Goal: Contribute content: Add original content to the website for others to see

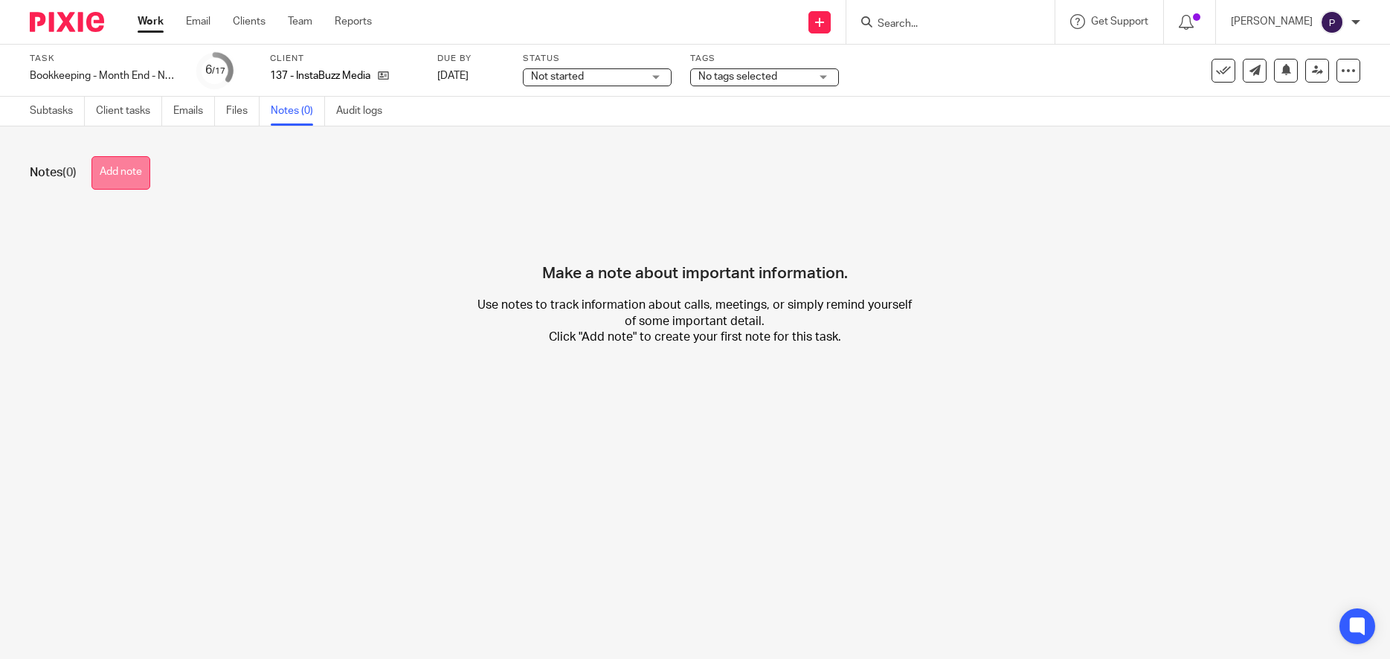
click at [119, 173] on button "Add note" at bounding box center [120, 172] width 59 height 33
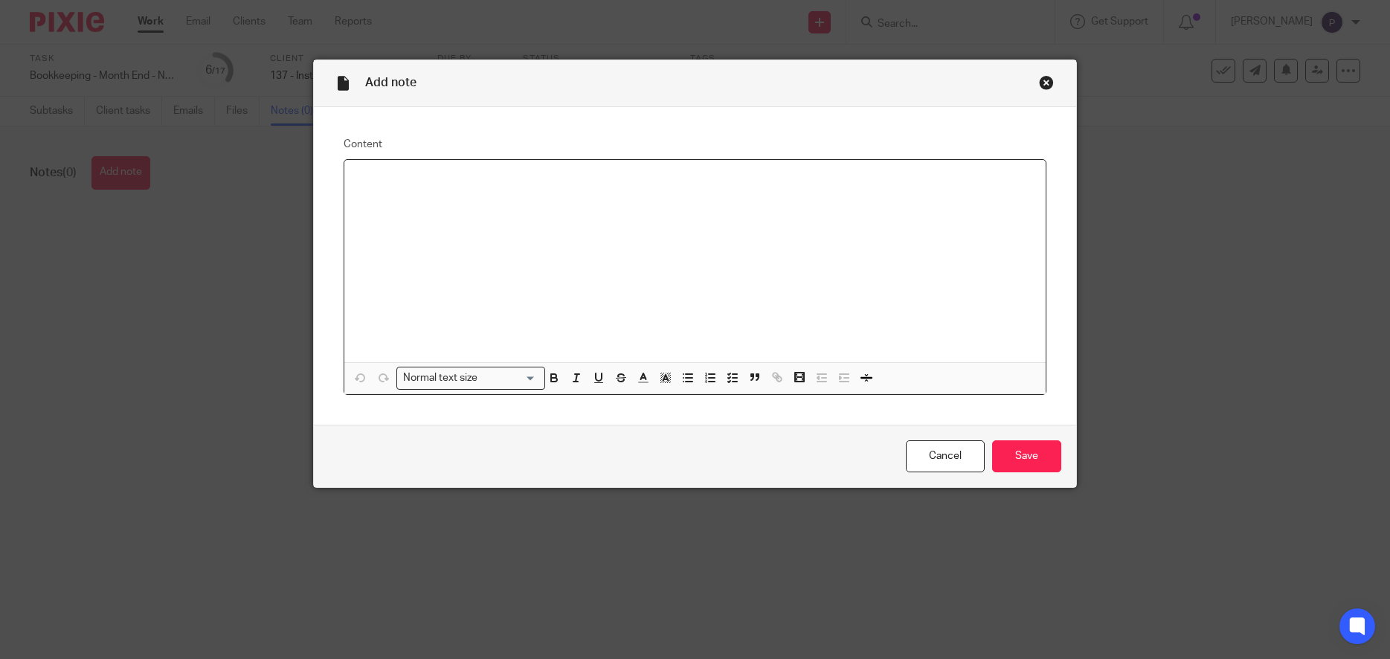
click at [489, 222] on div at bounding box center [695, 261] width 702 height 202
click at [684, 380] on icon "button" at bounding box center [687, 377] width 13 height 13
click at [589, 195] on p "Payroll - Kindly record the Payroll journal entry for [DATE] to match with the …" at bounding box center [710, 194] width 649 height 15
click at [924, 195] on p "Payroll - Kindly record the Payroll journal entries for the period [DATE] to ma…" at bounding box center [710, 194] width 649 height 15
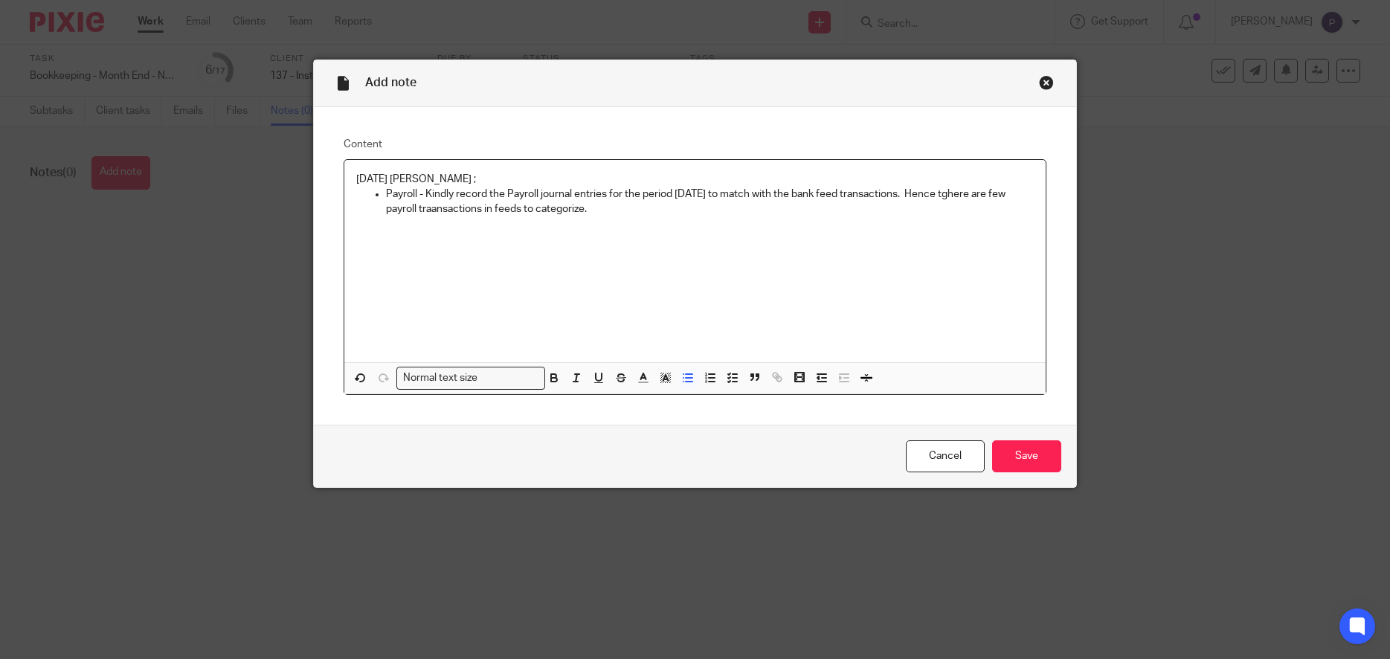
click at [554, 210] on p "Payroll - Kindly record the Payroll journal entries for the period [DATE] to ma…" at bounding box center [710, 202] width 649 height 30
click at [553, 210] on p "Payroll - Kindly record the Payroll journal entries for the period [DATE] to ma…" at bounding box center [710, 202] width 649 height 30
drag, startPoint x: 916, startPoint y: 202, endPoint x: 910, endPoint y: 272, distance: 70.2
click at [912, 269] on div "[DATE] [PERSON_NAME] ; Payroll - Kindly record the Payroll journal entries for …" at bounding box center [695, 261] width 702 height 202
drag, startPoint x: 419, startPoint y: 193, endPoint x: 339, endPoint y: 173, distance: 82.3
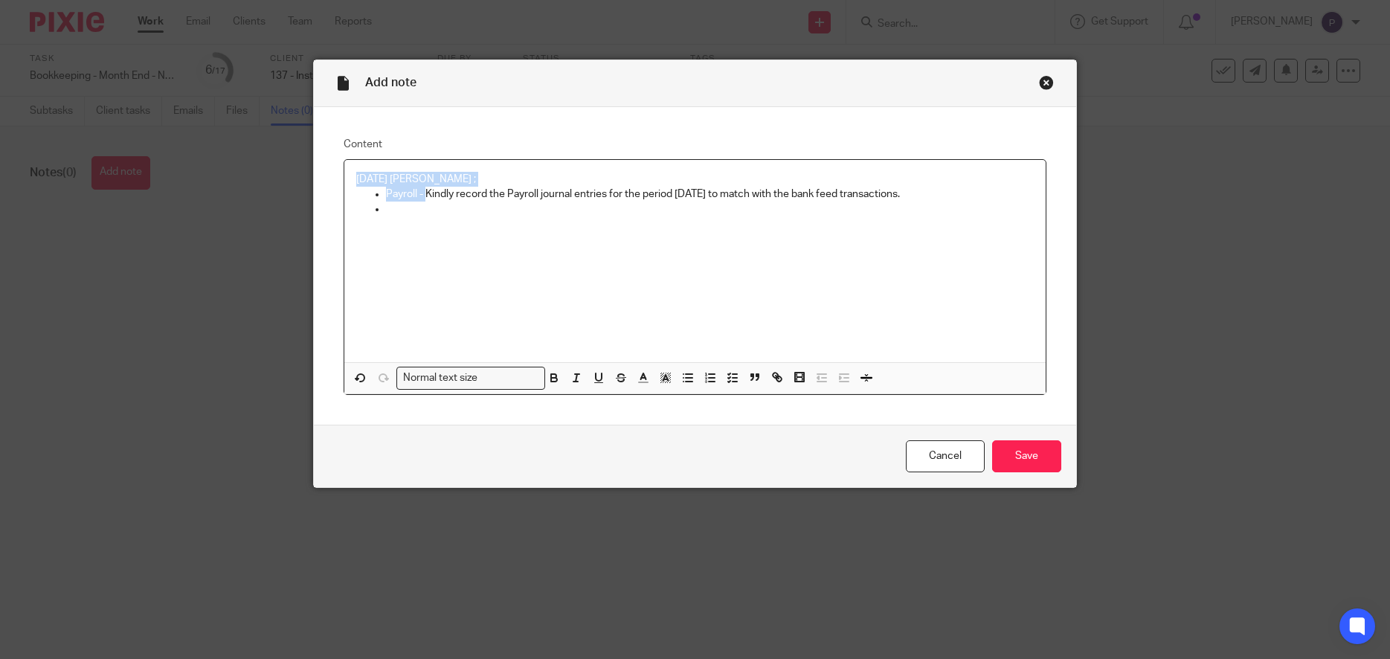
click at [344, 173] on div "[DATE] [PERSON_NAME] ; Payroll - Kindly record the Payroll journal entries for …" at bounding box center [695, 261] width 702 height 202
click at [551, 382] on icon "button" at bounding box center [554, 381] width 6 height 4
click at [426, 225] on div "[DATE] [PERSON_NAME] ; Payroll - Kindly record the Payroll journal entries for …" at bounding box center [695, 261] width 702 height 202
drag, startPoint x: 379, startPoint y: 193, endPoint x: 937, endPoint y: 200, distance: 558.7
click at [937, 200] on li "Payroll - Kindly record the Payroll journal entries for the period [DATE] to ma…" at bounding box center [710, 194] width 649 height 15
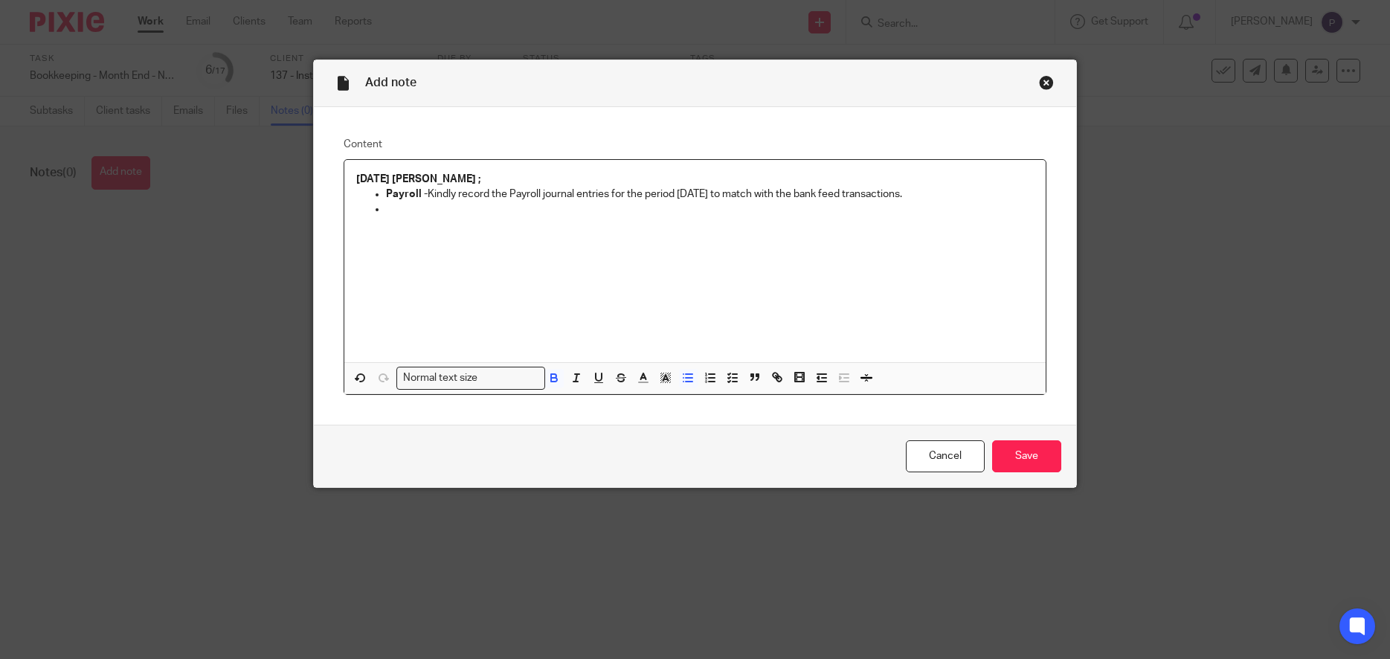
drag, startPoint x: 899, startPoint y: 199, endPoint x: 378, endPoint y: 193, distance: 521.5
click at [386, 193] on li "Payroll - Kindly record the Payroll journal entries for the period [DATE] to ma…" at bounding box center [710, 194] width 649 height 15
copy p "Payroll - Kindly record the Payroll journal entries for the period [DATE] to ma…"
drag, startPoint x: 395, startPoint y: 192, endPoint x: 420, endPoint y: 193, distance: 25.3
click at [420, 193] on li "Payroll – Kindly record the payroll journal entries for the period of [DATE] to…" at bounding box center [710, 194] width 649 height 15
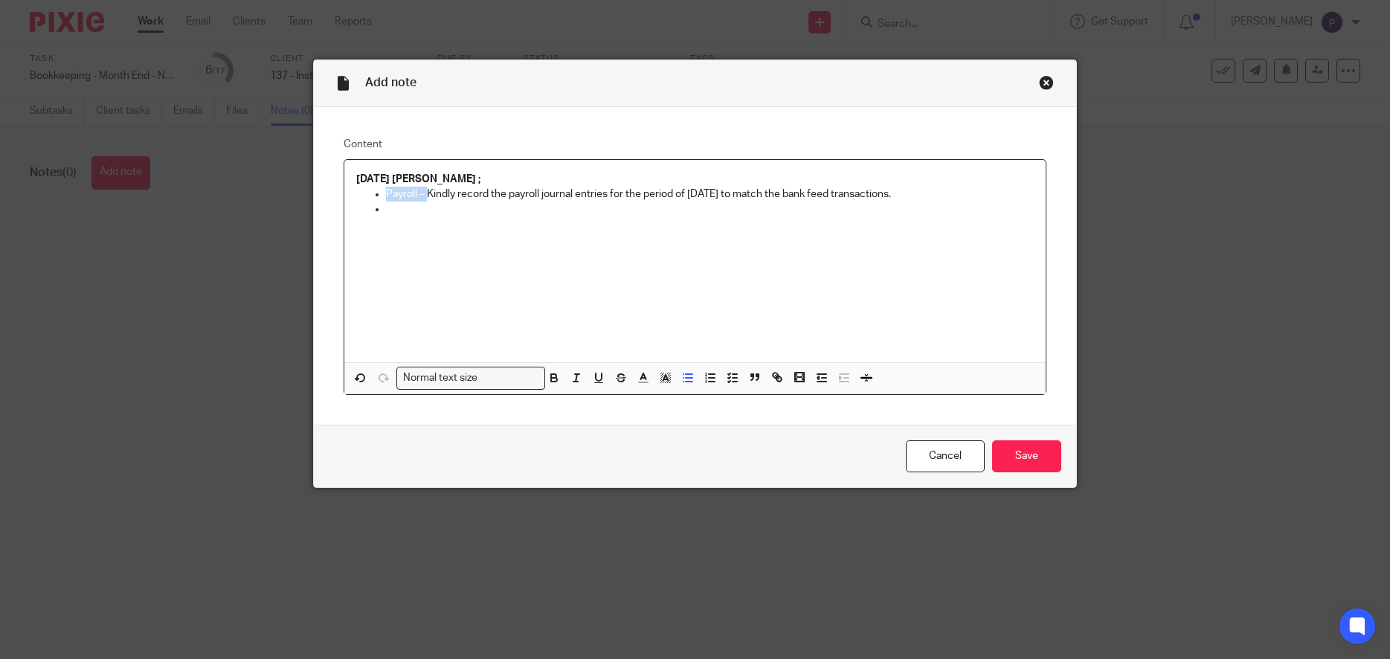
drag, startPoint x: 420, startPoint y: 193, endPoint x: 377, endPoint y: 193, distance: 43.1
click at [386, 193] on li "Payroll – Kindly record the payroll journal entries for the period of [DATE] to…" at bounding box center [710, 194] width 649 height 15
click at [423, 192] on p "Payroll – Kindly record the payroll journal entries for the period of [DATE] to…" at bounding box center [710, 194] width 649 height 15
click at [1018, 460] on input "Save" at bounding box center [1026, 456] width 69 height 32
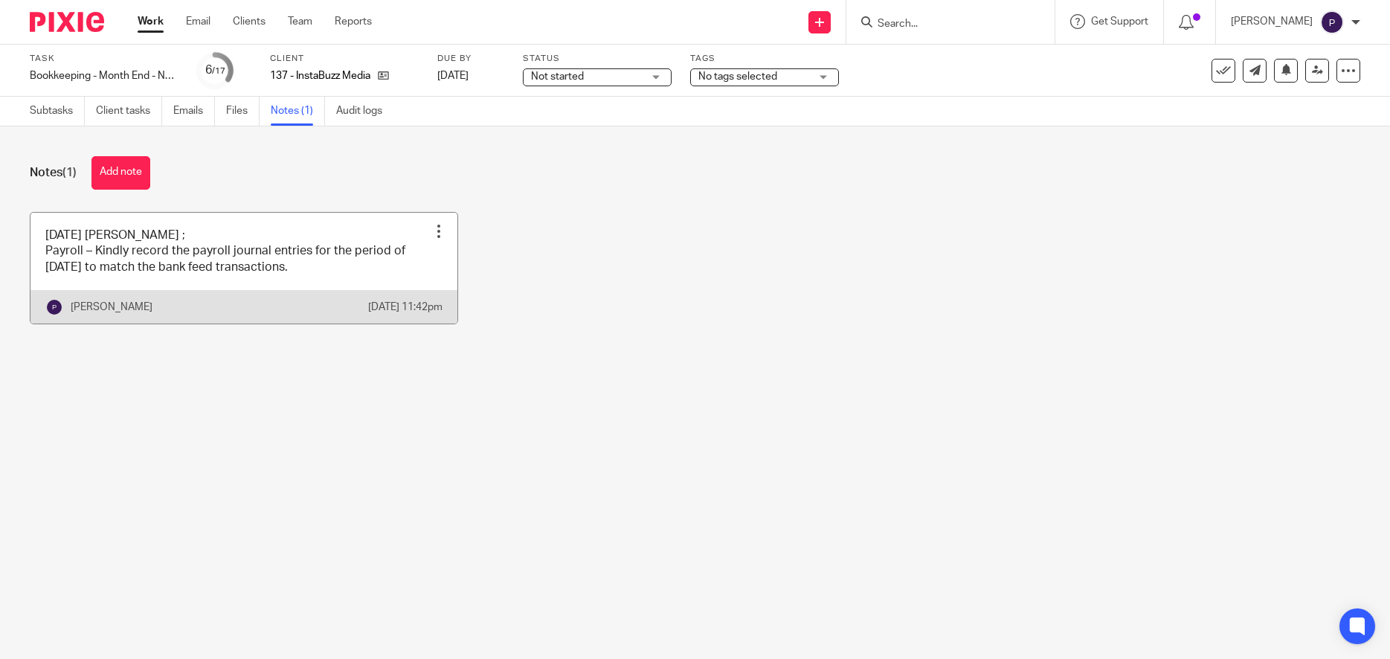
click at [285, 291] on link at bounding box center [243, 268] width 427 height 111
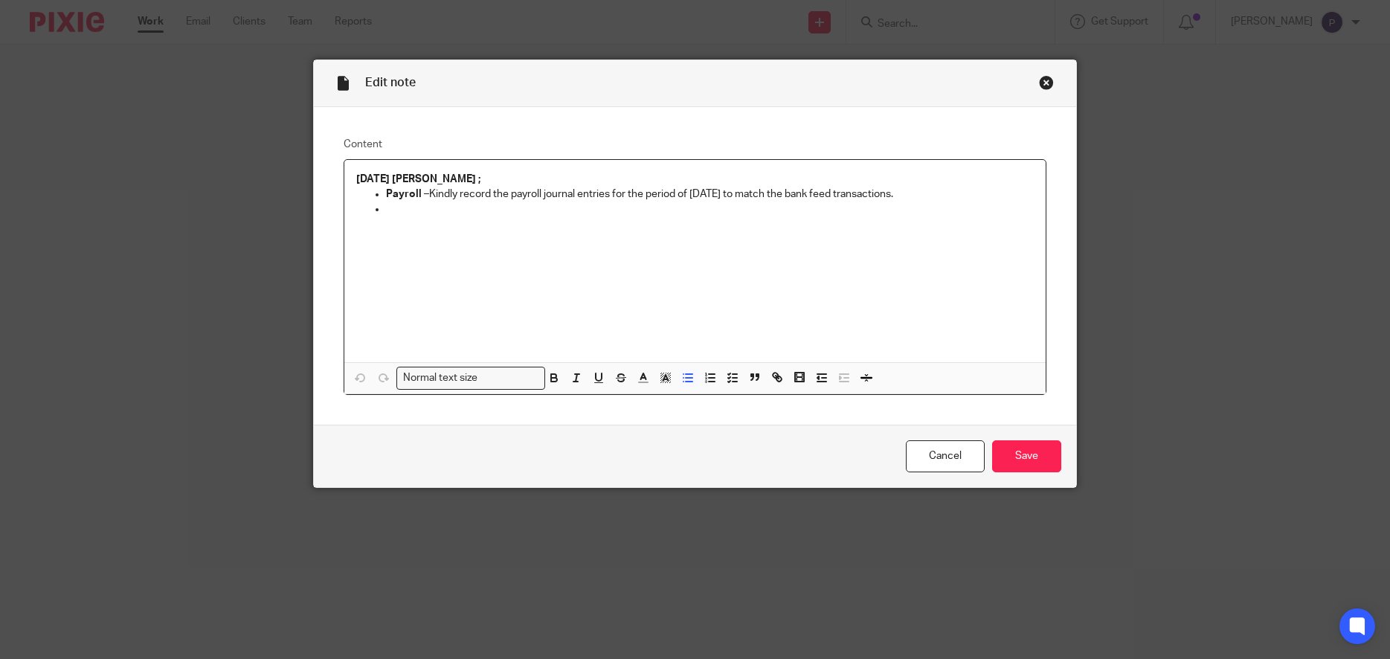
click at [925, 200] on p "Payroll – Kindly record the payroll journal entries for the period of [DATE] to…" at bounding box center [710, 194] width 649 height 15
click at [735, 191] on p "Payroll – Kindly record the payroll journal entries for the period of July 2025…" at bounding box center [710, 194] width 649 height 15
click at [1027, 455] on input "Save" at bounding box center [1026, 456] width 69 height 32
